Goal: Transaction & Acquisition: Book appointment/travel/reservation

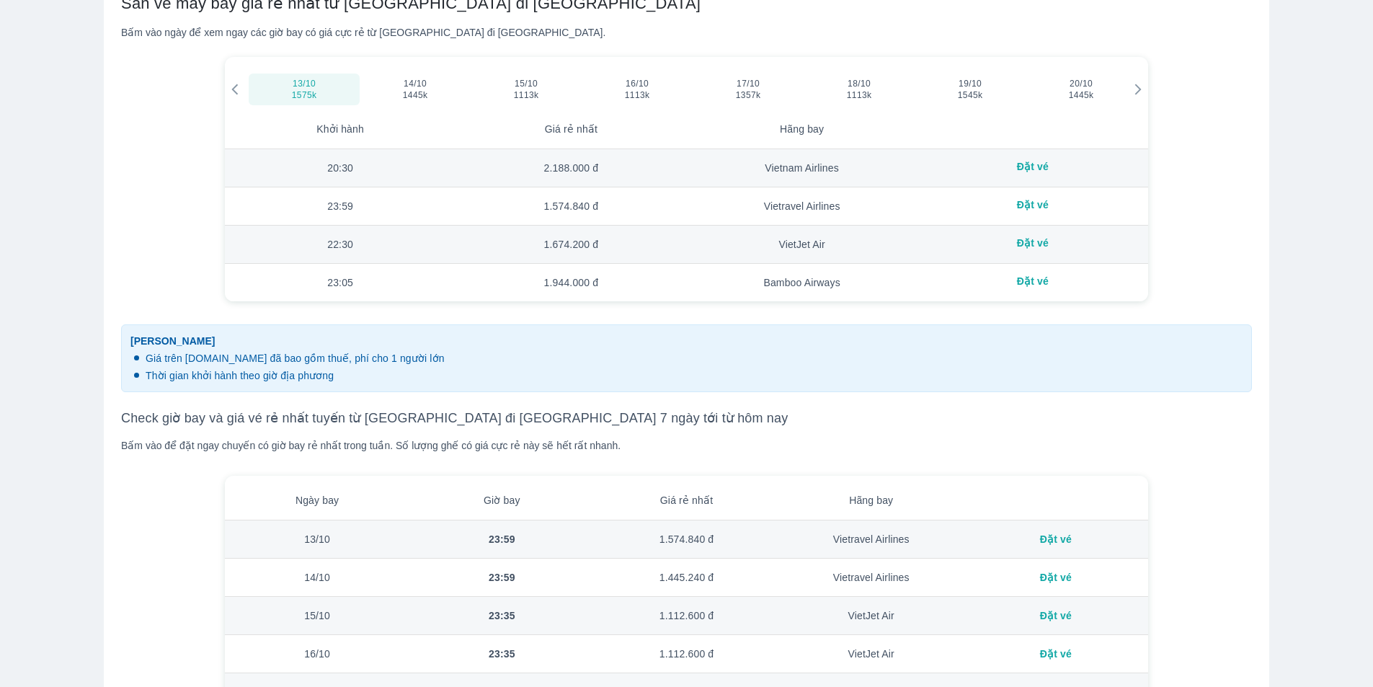
scroll to position [505, 0]
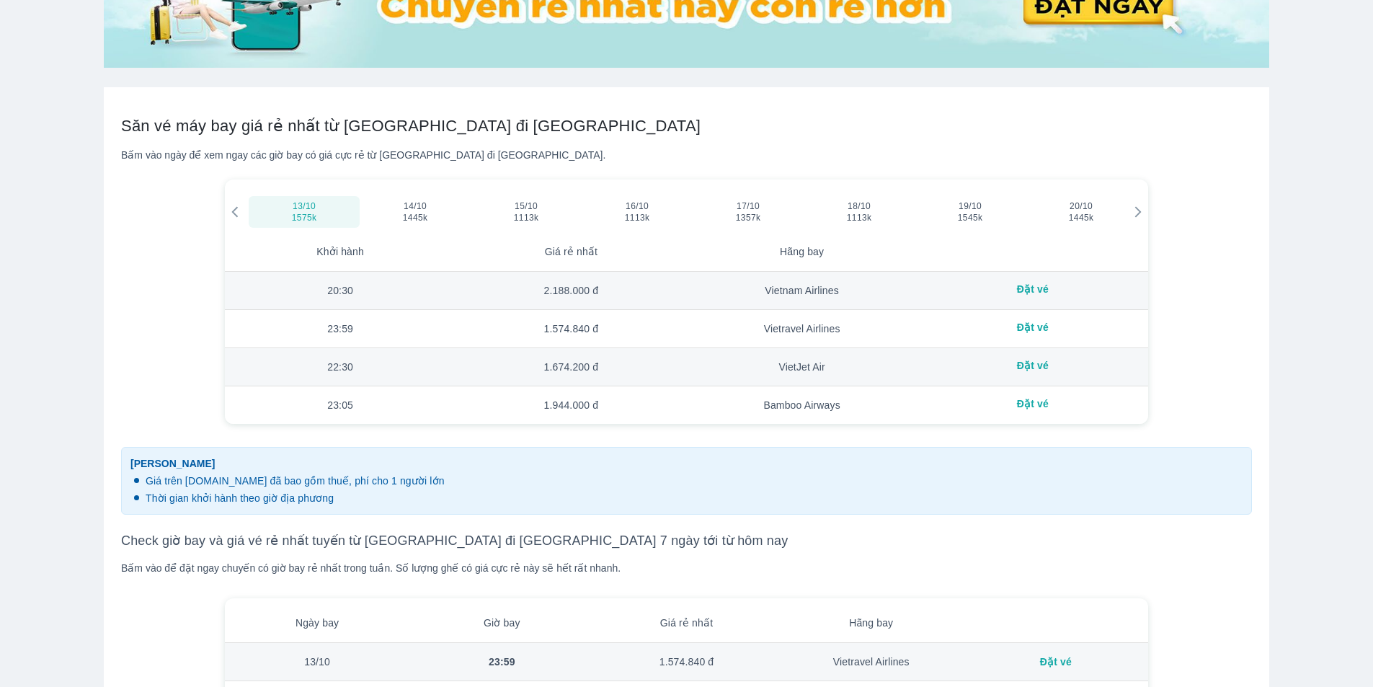
click at [1135, 215] on icon at bounding box center [1138, 211] width 13 height 13
click at [1139, 215] on icon at bounding box center [1138, 212] width 6 height 11
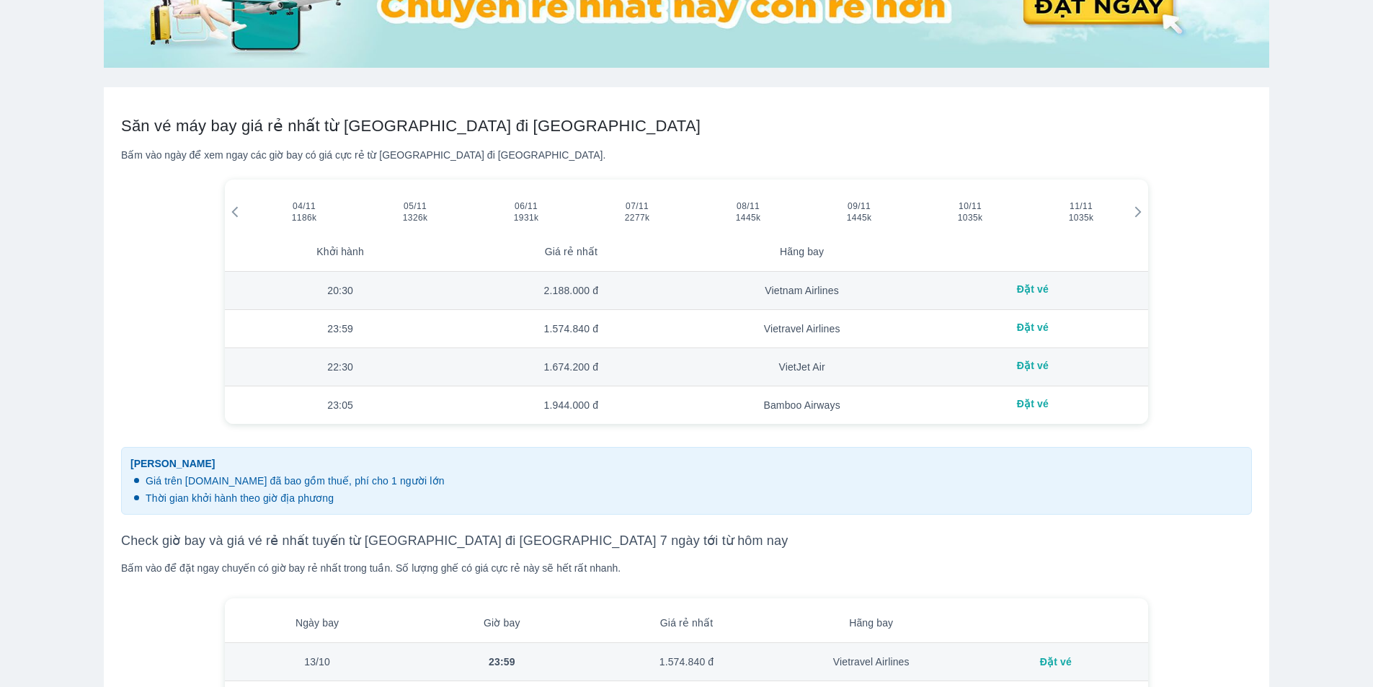
click at [1137, 211] on icon at bounding box center [1138, 212] width 6 height 11
click at [1094, 215] on span "1035k" at bounding box center [1081, 218] width 81 height 12
click at [355, 288] on td "8:00" at bounding box center [340, 291] width 231 height 38
click at [1031, 324] on div "Đặt vé" at bounding box center [1033, 327] width 208 height 12
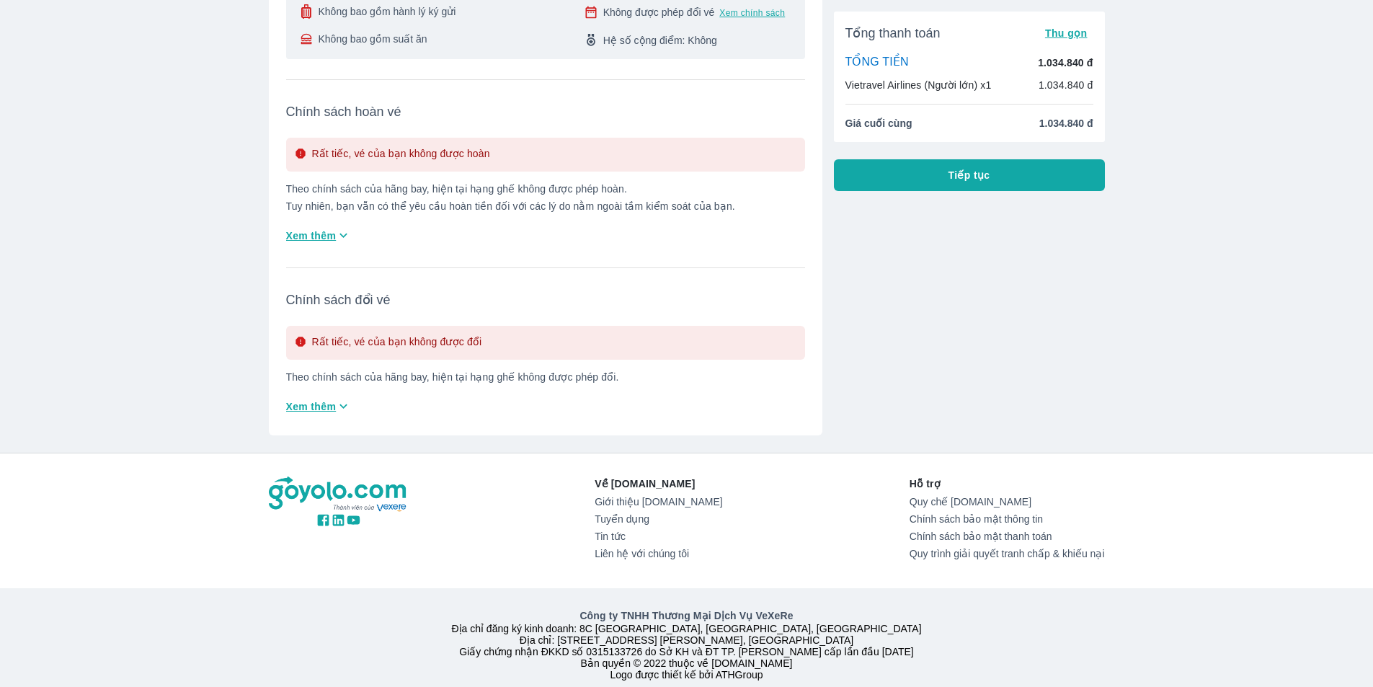
scroll to position [360, 0]
